Goal: Register for event/course

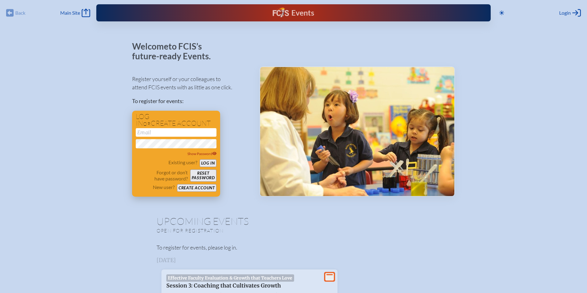
click at [167, 133] on input "email" at bounding box center [176, 132] width 81 height 9
type input "[EMAIL_ADDRESS][DOMAIN_NAME]"
click at [572, 12] on icon "Log in or Create Account" at bounding box center [576, 13] width 9 height 9
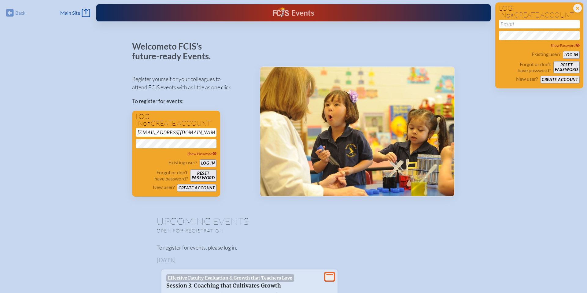
click at [251, 58] on div "Welcome to FCIS’s future-ready Events. Register yourself or your colleagues to …" at bounding box center [293, 119] width 323 height 155
click at [193, 187] on button "Create account" at bounding box center [196, 188] width 39 height 8
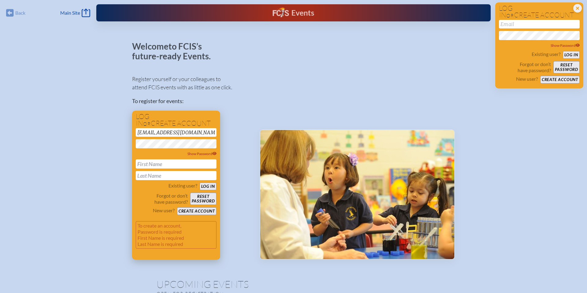
click at [184, 165] on input "text" at bounding box center [176, 163] width 81 height 9
type input "Jane"
type input "Badger"
click at [200, 210] on button "Create account" at bounding box center [196, 211] width 39 height 8
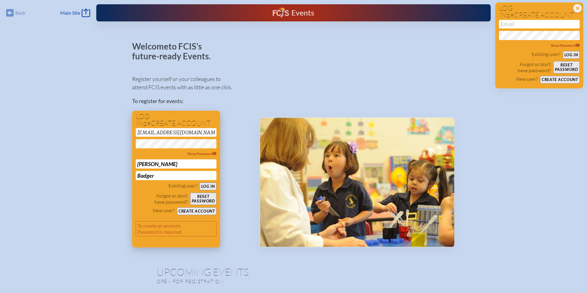
click at [200, 210] on button "Create account" at bounding box center [196, 211] width 39 height 8
click at [200, 182] on button "Log in" at bounding box center [208, 186] width 17 height 8
click at [194, 209] on button "Create account" at bounding box center [196, 211] width 39 height 8
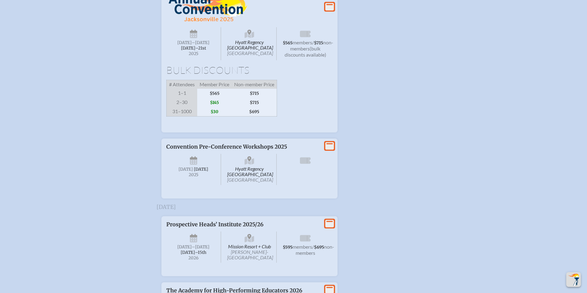
scroll to position [665, 0]
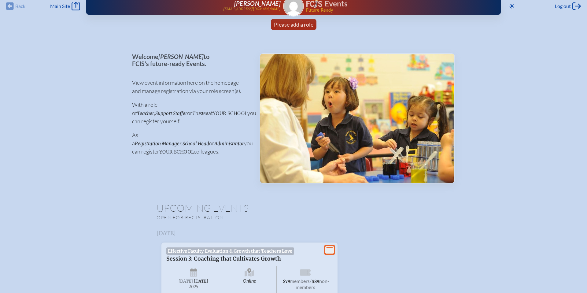
scroll to position [10, 0]
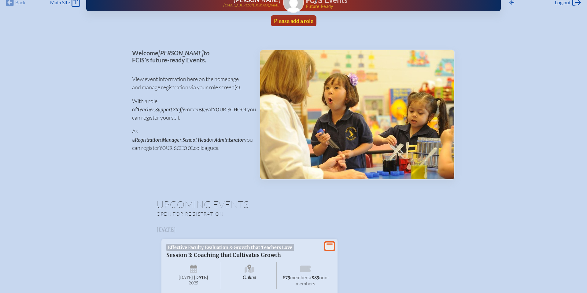
click at [283, 20] on span "Please add a role" at bounding box center [293, 20] width 39 height 7
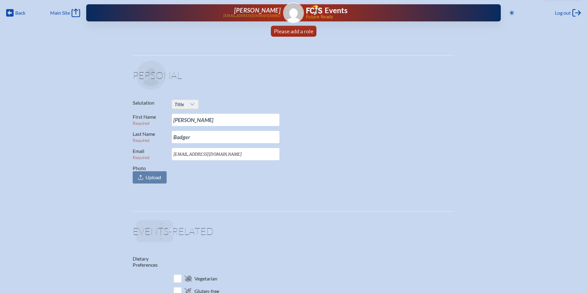
click at [190, 105] on icon at bounding box center [192, 104] width 5 height 5
click at [185, 120] on li "Mrs." at bounding box center [185, 124] width 26 height 9
click at [147, 175] on span "Upload" at bounding box center [153, 177] width 16 height 6
click at [0, 0] on input "Photo Upload" at bounding box center [0, 0] width 0 height 0
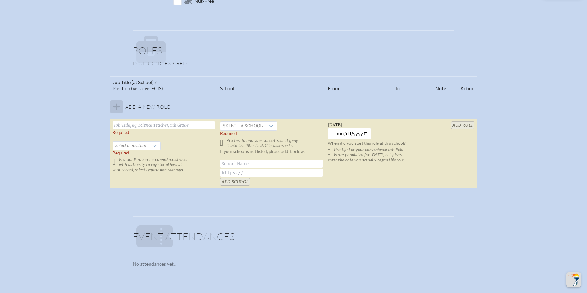
scroll to position [407, 0]
click at [174, 123] on input "text" at bounding box center [163, 125] width 103 height 8
type input "Director of Advancement"
click at [154, 145] on icon at bounding box center [154, 145] width 5 height 5
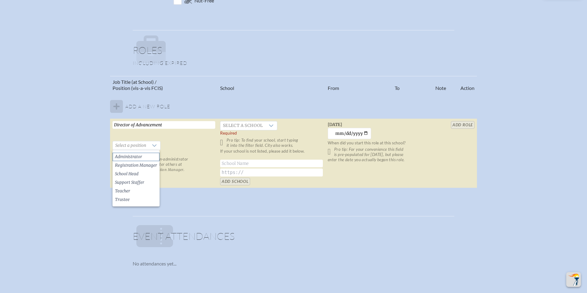
click at [147, 156] on li "Administrator" at bounding box center [135, 156] width 47 height 9
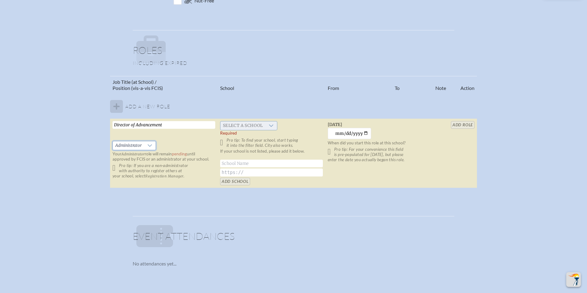
click at [230, 127] on span "Select a school" at bounding box center [242, 125] width 45 height 9
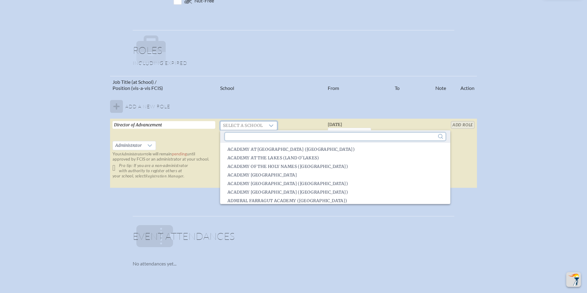
click at [231, 135] on input "text" at bounding box center [335, 137] width 220 height 8
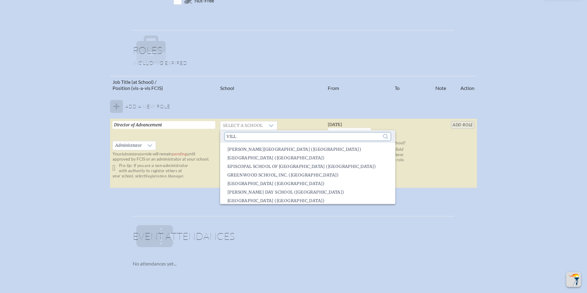
click at [231, 135] on input "vill" at bounding box center [307, 137] width 165 height 8
click at [237, 135] on input "vill" at bounding box center [307, 137] width 165 height 8
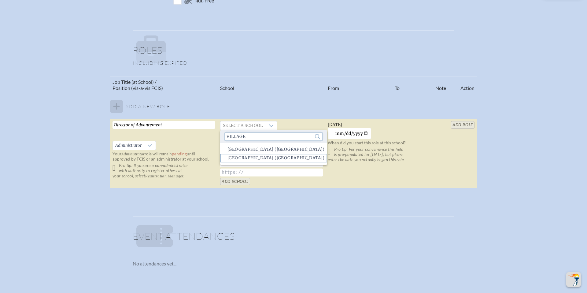
type input "village"
click at [243, 156] on span "Village School of Naples (Naples)" at bounding box center [275, 158] width 97 height 6
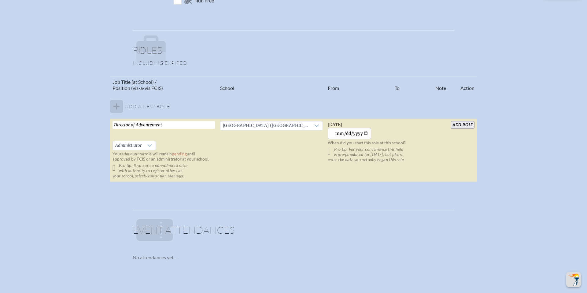
click at [365, 133] on input "2025-10-08" at bounding box center [350, 133] width 44 height 11
click at [365, 134] on input "2025-04-08" at bounding box center [350, 133] width 44 height 11
type input "2019-06-01"
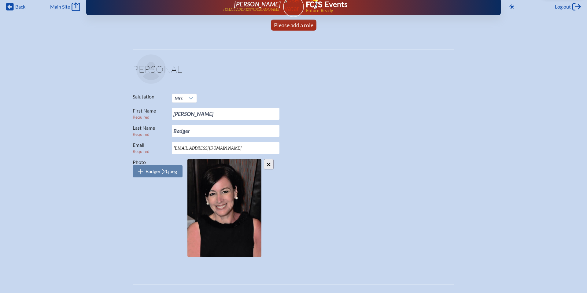
scroll to position [0, 0]
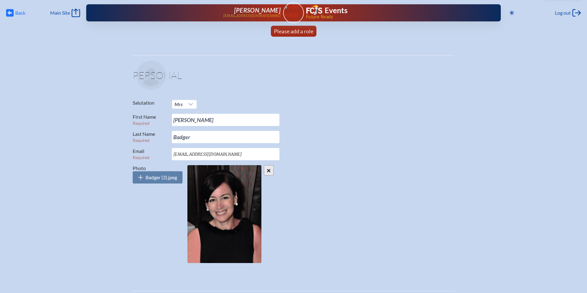
click at [11, 11] on icon at bounding box center [10, 13] width 8 height 8
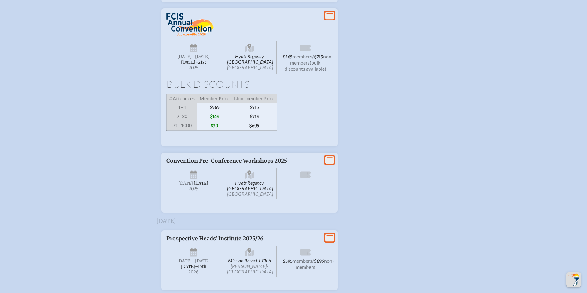
scroll to position [634, 0]
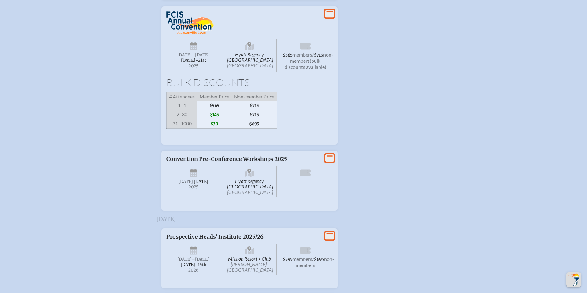
click at [216, 119] on span "$145" at bounding box center [214, 114] width 35 height 9
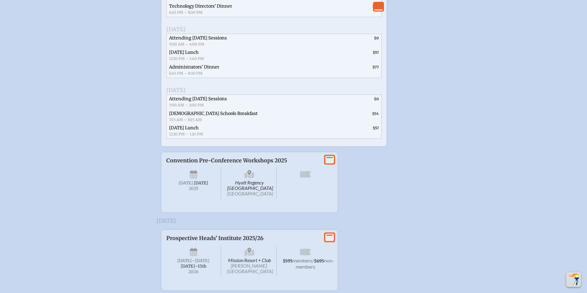
scroll to position [933, 0]
click at [329, 163] on icon at bounding box center [329, 159] width 9 height 8
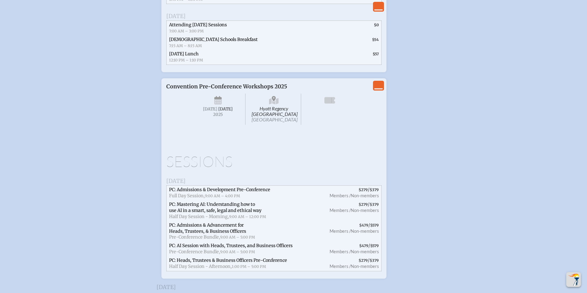
scroll to position [1007, 0]
click at [380, 90] on icon "View Less" at bounding box center [378, 85] width 9 height 9
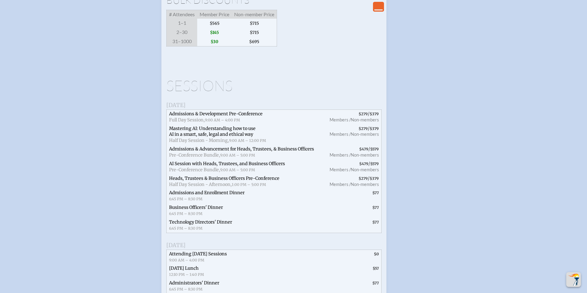
scroll to position [703, 0]
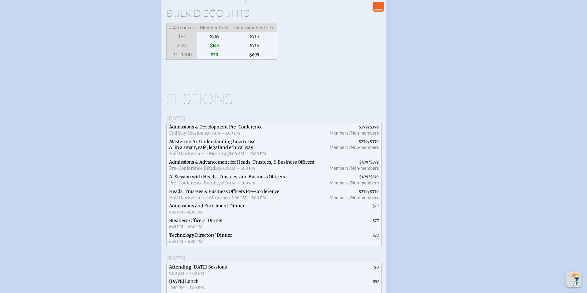
click at [340, 60] on div "Bulk Discounts # Attendees Member Price Non-member Price 1–1 $565 $715 2–30 $14…" at bounding box center [273, 33] width 215 height 51
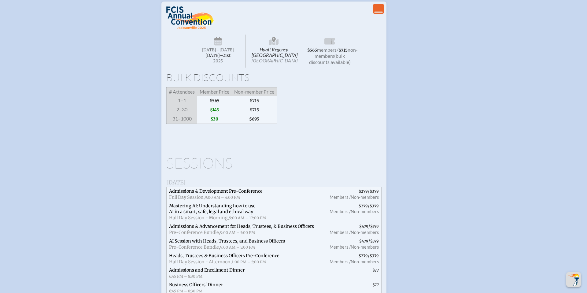
scroll to position [637, 0]
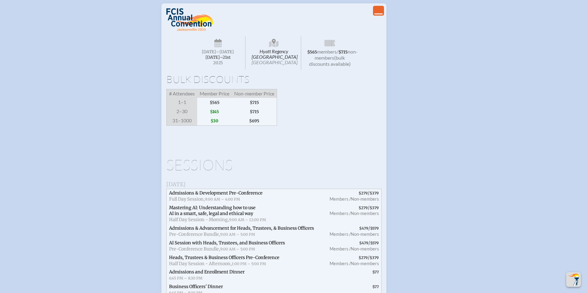
click at [271, 69] on span "Hyatt Regency Jacksonville Riverfront Jacksonville" at bounding box center [274, 52] width 55 height 33
click at [275, 49] on icon at bounding box center [274, 44] width 10 height 10
click at [374, 15] on icon "View Less" at bounding box center [378, 10] width 9 height 9
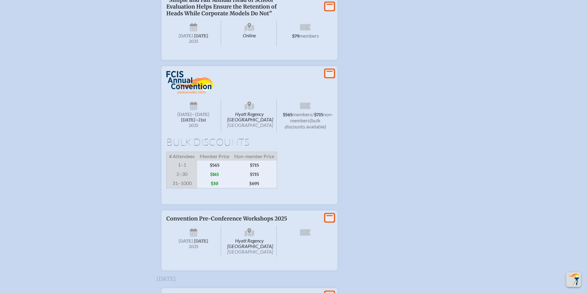
scroll to position [584, 0]
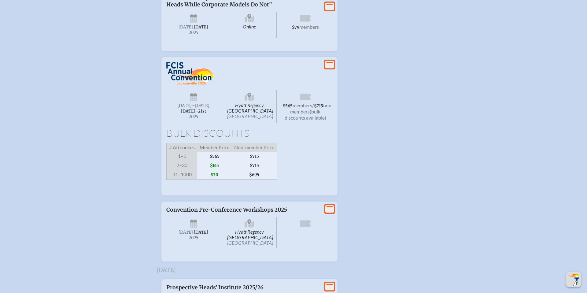
click at [249, 98] on icon at bounding box center [249, 95] width 4 height 5
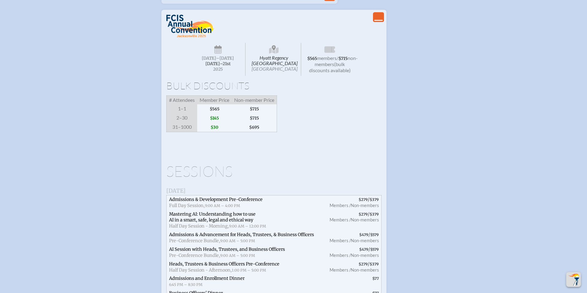
scroll to position [643, 0]
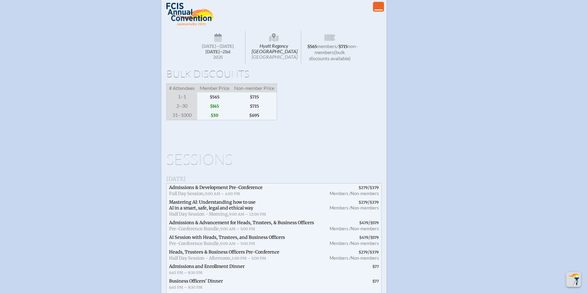
click at [216, 111] on span "$145" at bounding box center [214, 105] width 35 height 9
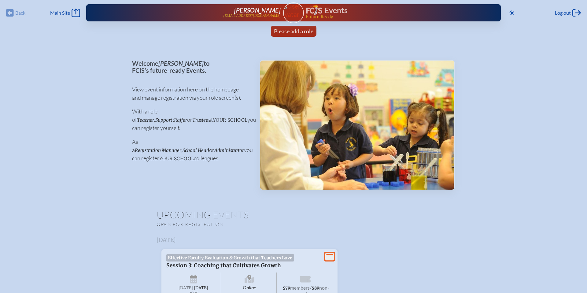
scroll to position [1, 0]
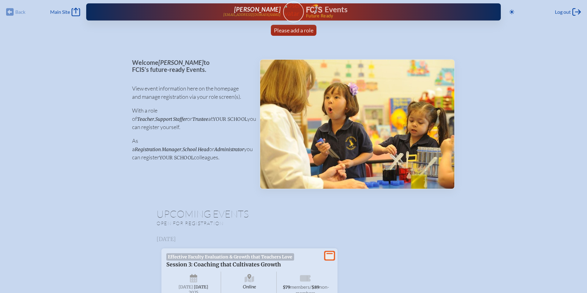
click at [195, 223] on p "Open for registration" at bounding box center [236, 223] width 161 height 6
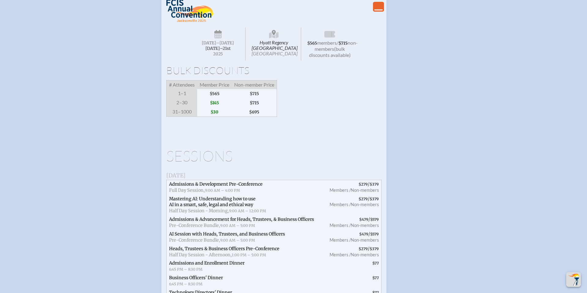
scroll to position [638, 0]
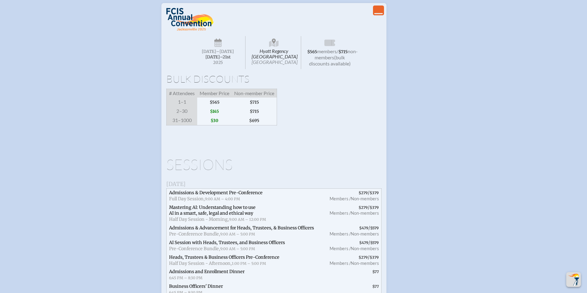
click at [276, 69] on span "Hyatt Regency Jacksonville Riverfront Jacksonville" at bounding box center [274, 52] width 55 height 33
click at [217, 46] on icon at bounding box center [218, 44] width 8 height 6
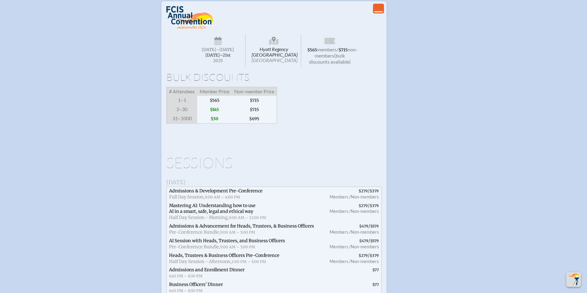
click at [332, 52] on span "members" at bounding box center [327, 49] width 20 height 6
click at [331, 58] on span "non-members" at bounding box center [335, 52] width 43 height 12
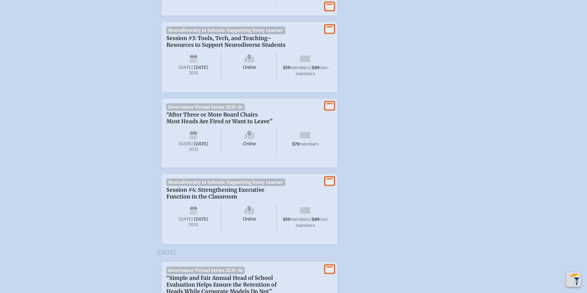
scroll to position [0, 0]
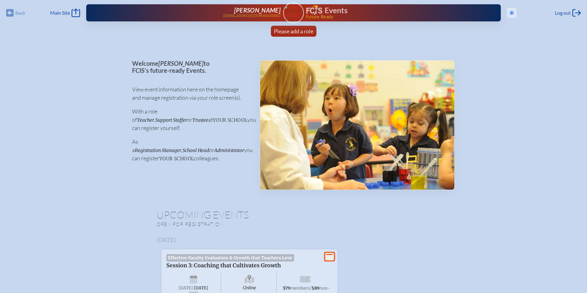
click at [509, 13] on icon at bounding box center [511, 12] width 5 height 5
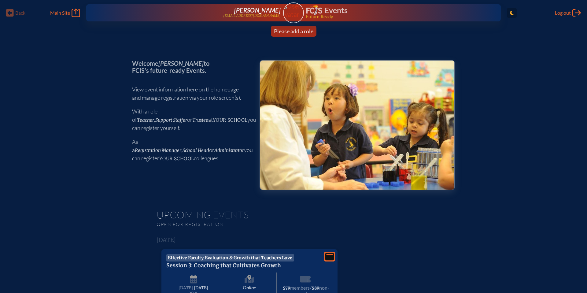
click at [510, 13] on icon "Toggle to Light Mode" at bounding box center [512, 12] width 4 height 5
